Goal: Information Seeking & Learning: Learn about a topic

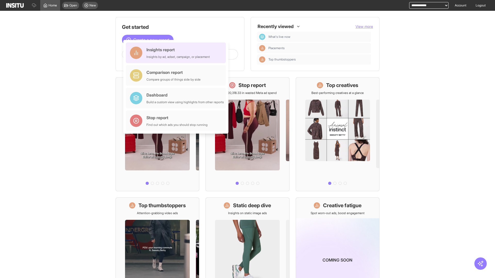
click at [177, 53] on div "Insights report Insights by ad, adset, campaign, or placement" at bounding box center [177, 53] width 63 height 12
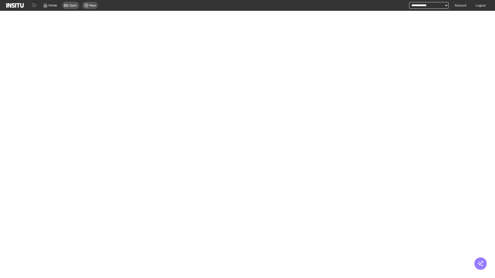
select select "**"
